Goal: Check status: Check status

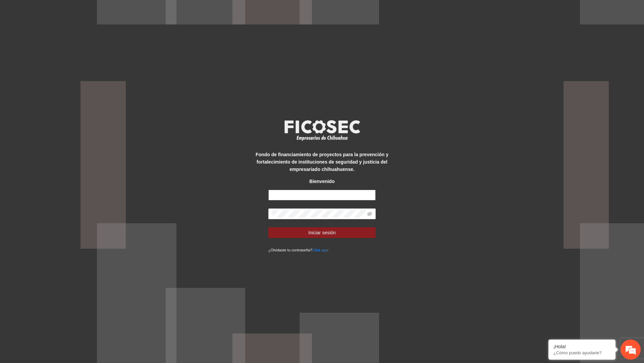
click at [292, 198] on input "text" at bounding box center [321, 195] width 107 height 11
type input "*"
type input "**********"
click at [370, 214] on icon "eye-invisible" at bounding box center [369, 214] width 5 height 5
click at [338, 228] on button "Iniciar sesión" at bounding box center [321, 232] width 107 height 11
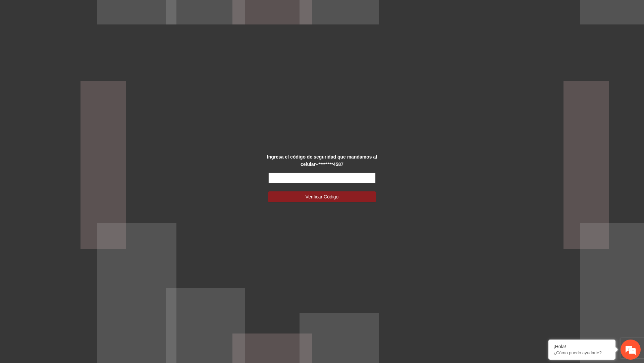
click at [302, 173] on input "text" at bounding box center [321, 178] width 107 height 11
type input "******"
click at [268, 192] on button "Verificar Código" at bounding box center [321, 197] width 107 height 11
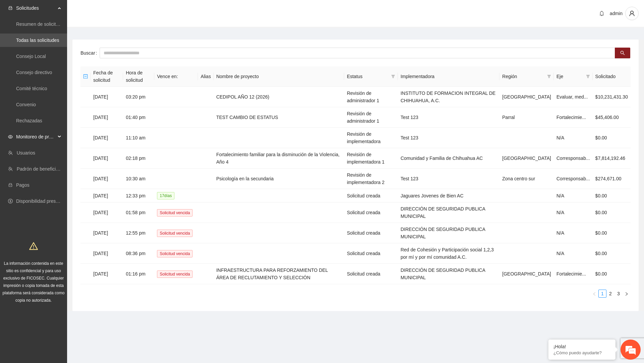
click at [33, 139] on span "Monitoreo de proyectos" at bounding box center [36, 136] width 40 height 13
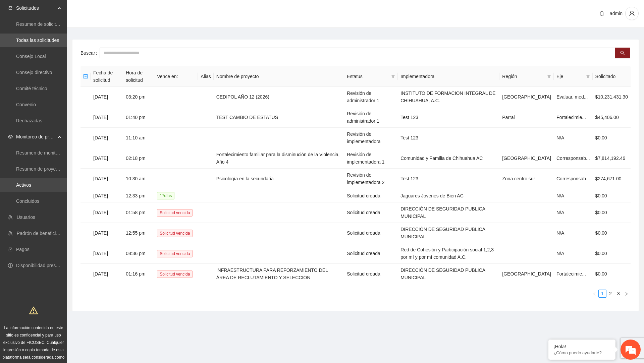
click at [31, 182] on link "Activos" at bounding box center [23, 184] width 15 height 5
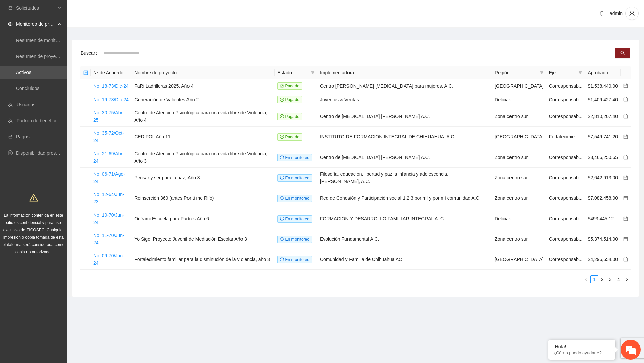
click at [264, 49] on input "text" at bounding box center [358, 53] width 516 height 11
type input "***"
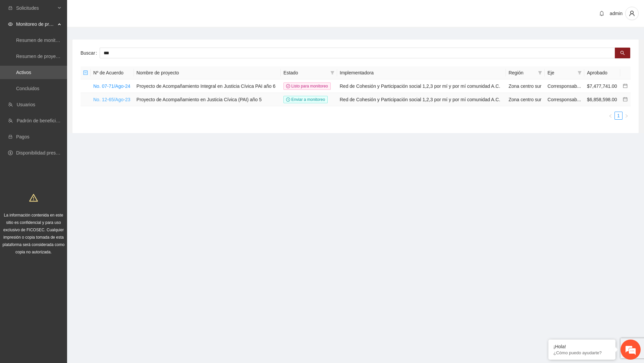
click at [124, 102] on link "No. 12-65/Ago-23" at bounding box center [111, 99] width 37 height 5
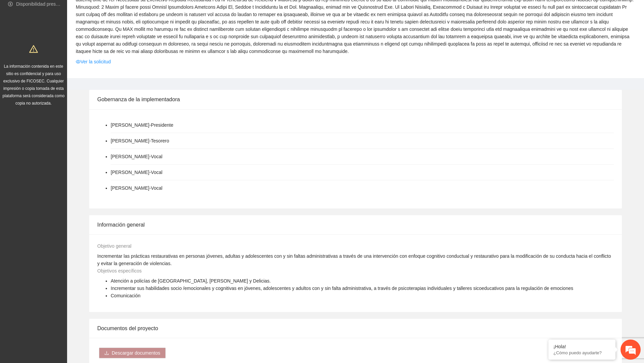
scroll to position [543, 0]
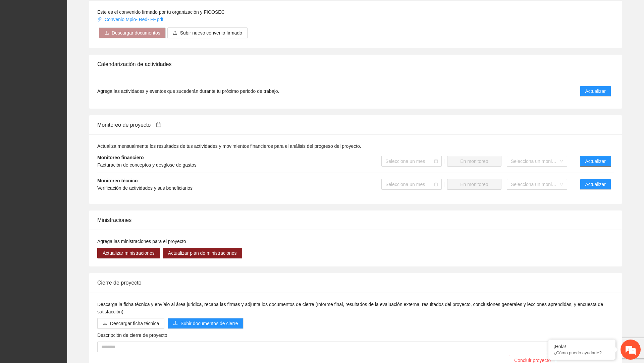
click at [604, 158] on span "Actualizar" at bounding box center [595, 161] width 20 height 7
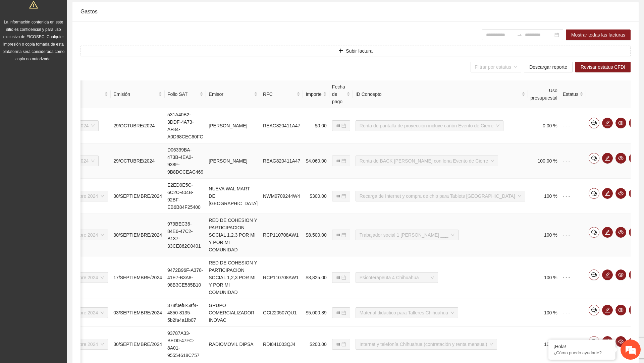
scroll to position [190, 0]
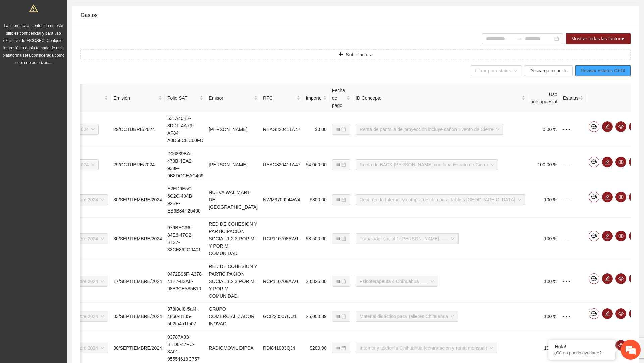
click at [592, 69] on span "Revisar estatus CFDI" at bounding box center [603, 70] width 45 height 7
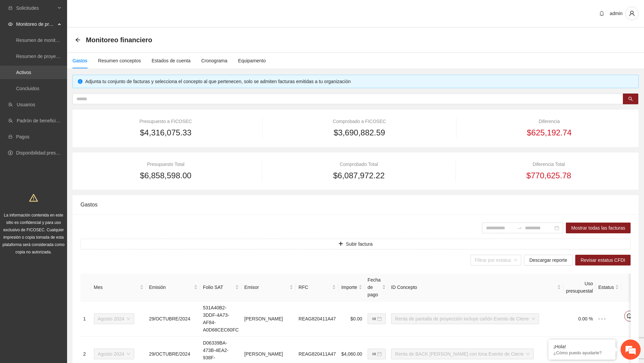
click at [31, 75] on link "Activos" at bounding box center [23, 72] width 15 height 5
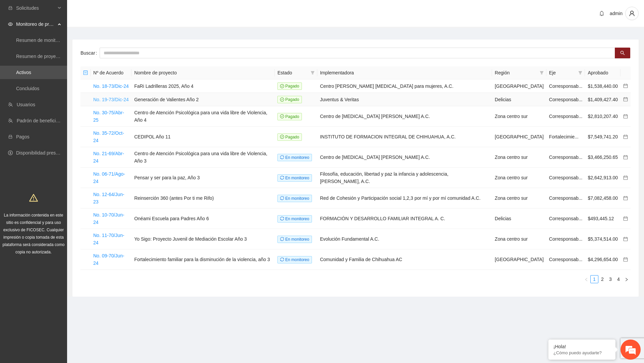
click at [123, 101] on link "No. 19-73/Dic-24" at bounding box center [111, 99] width 36 height 5
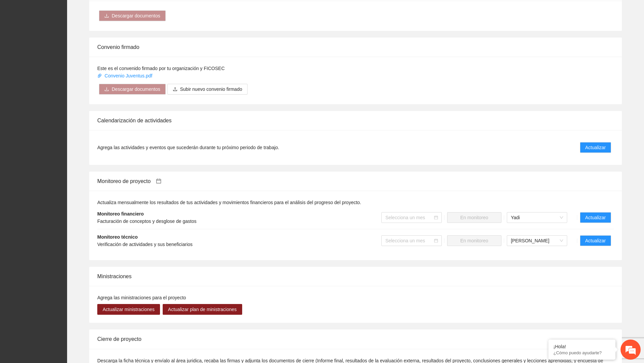
scroll to position [571, 0]
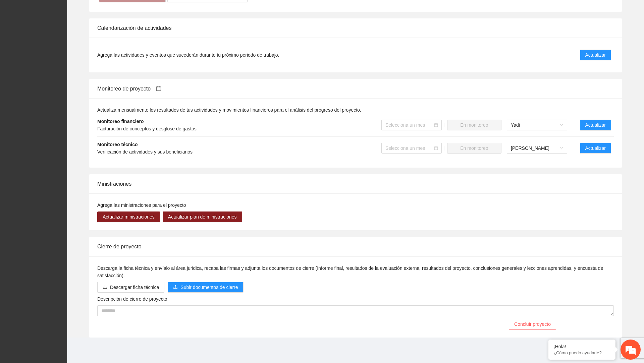
click at [597, 129] on span "Actualizar" at bounding box center [595, 124] width 20 height 7
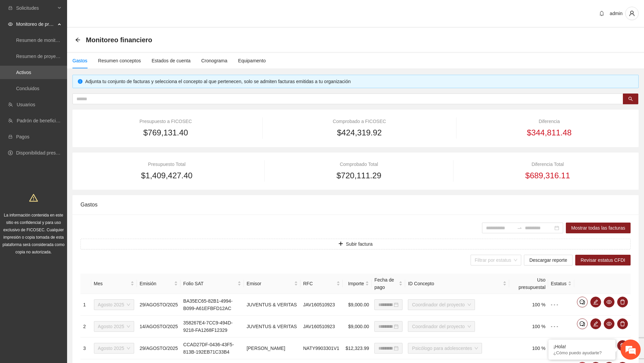
scroll to position [204, 0]
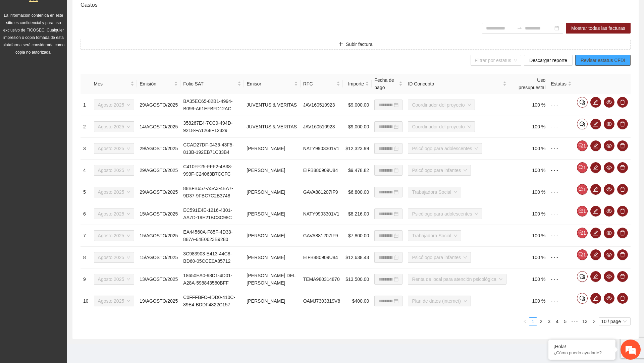
click at [590, 59] on span "Revisar estatus CFDI" at bounding box center [603, 60] width 45 height 7
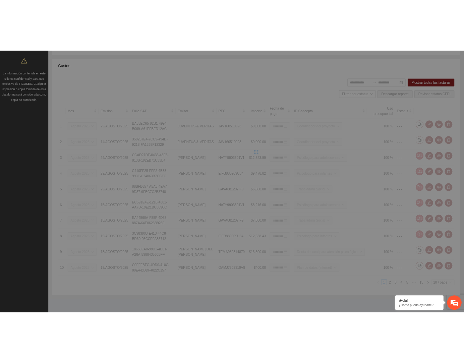
scroll to position [188, 0]
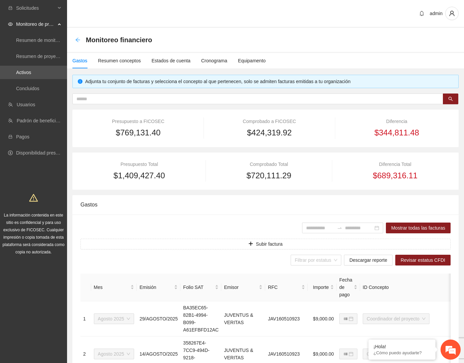
click at [79, 41] on icon "arrow-left" at bounding box center [77, 39] width 5 height 5
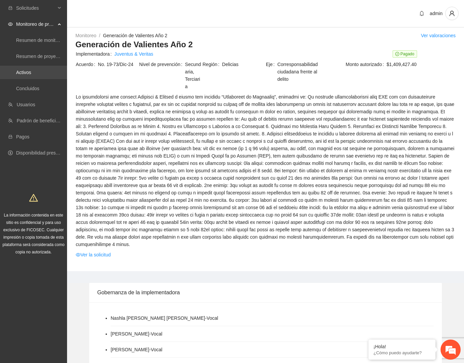
click at [31, 70] on link "Activos" at bounding box center [23, 72] width 15 height 5
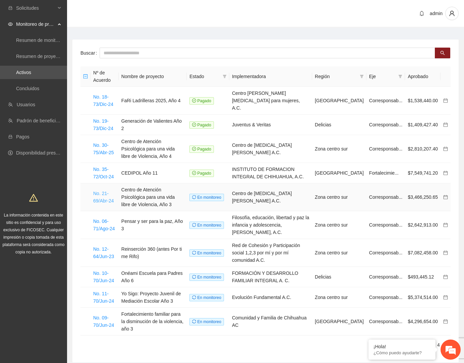
click at [104, 192] on link "No. 21-69/Abr-24" at bounding box center [103, 197] width 20 height 13
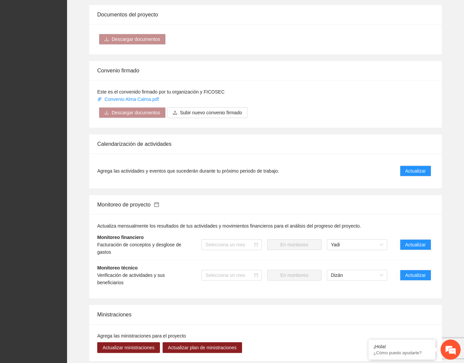
scroll to position [572, 0]
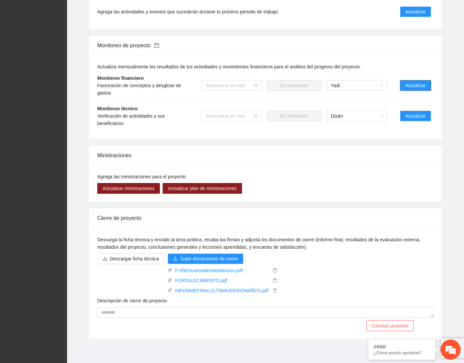
click at [422, 87] on span "Actualizar" at bounding box center [416, 85] width 20 height 7
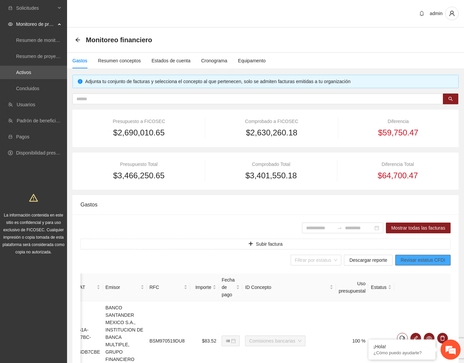
click at [415, 260] on span "Revisar estatus CFDI" at bounding box center [423, 260] width 45 height 7
